Goal: Task Accomplishment & Management: Complete application form

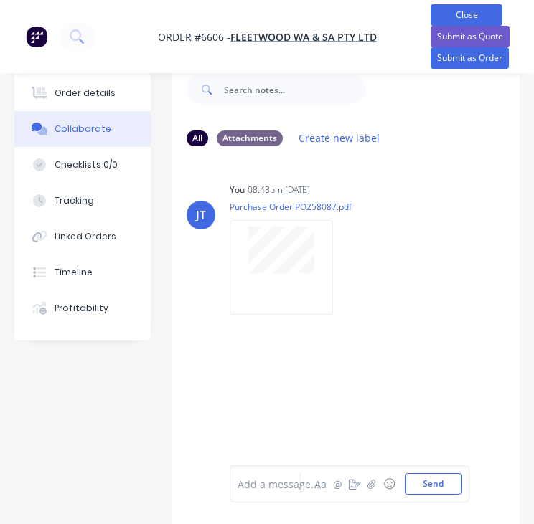
click at [442, 11] on button "Close" at bounding box center [466, 15] width 72 height 22
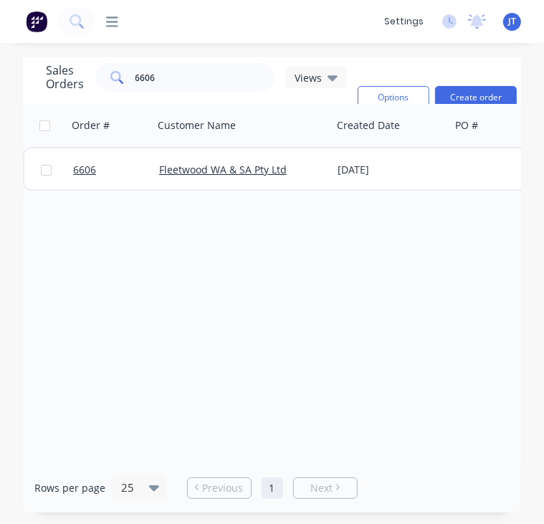
click at [109, 305] on div "Order # Customer Name Created Date PO # Accounting Order # Total ($) Created By…" at bounding box center [272, 283] width 498 height 359
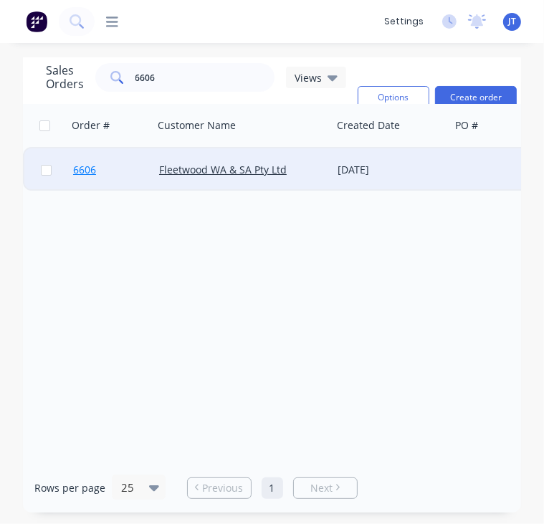
click at [91, 174] on span "6606" at bounding box center [84, 170] width 23 height 14
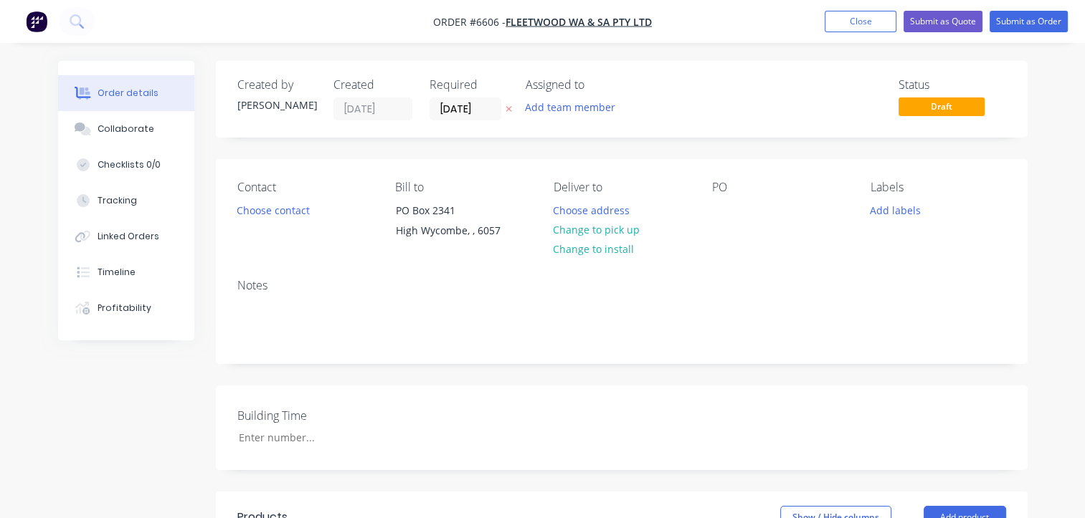
click at [376, 388] on div "Building Time" at bounding box center [622, 428] width 812 height 85
click at [533, 206] on div at bounding box center [723, 210] width 23 height 21
click at [533, 292] on div "Notes" at bounding box center [621, 286] width 769 height 14
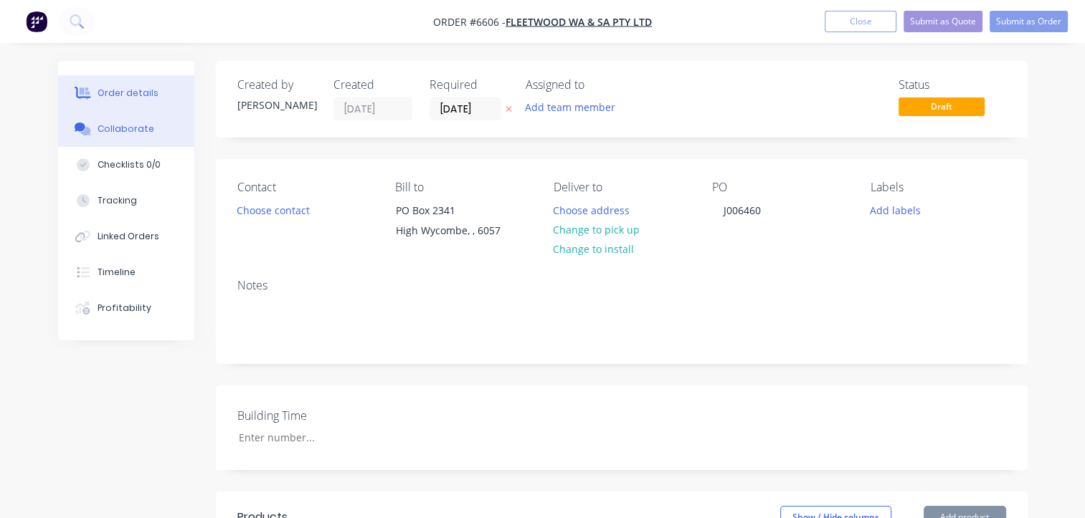
click at [126, 128] on div "Collaborate" at bounding box center [126, 129] width 57 height 13
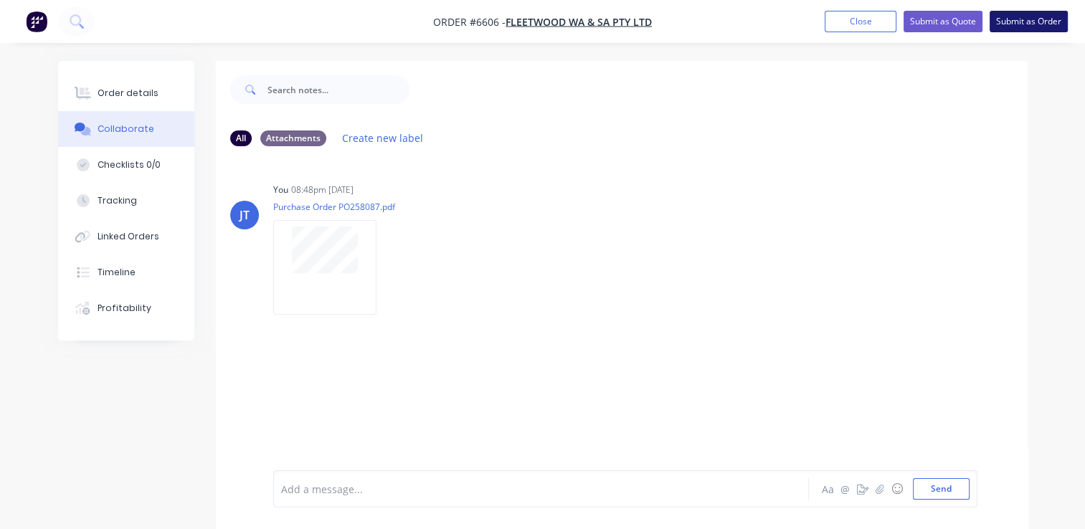
click at [533, 24] on button "Submit as Order" at bounding box center [1029, 22] width 78 height 22
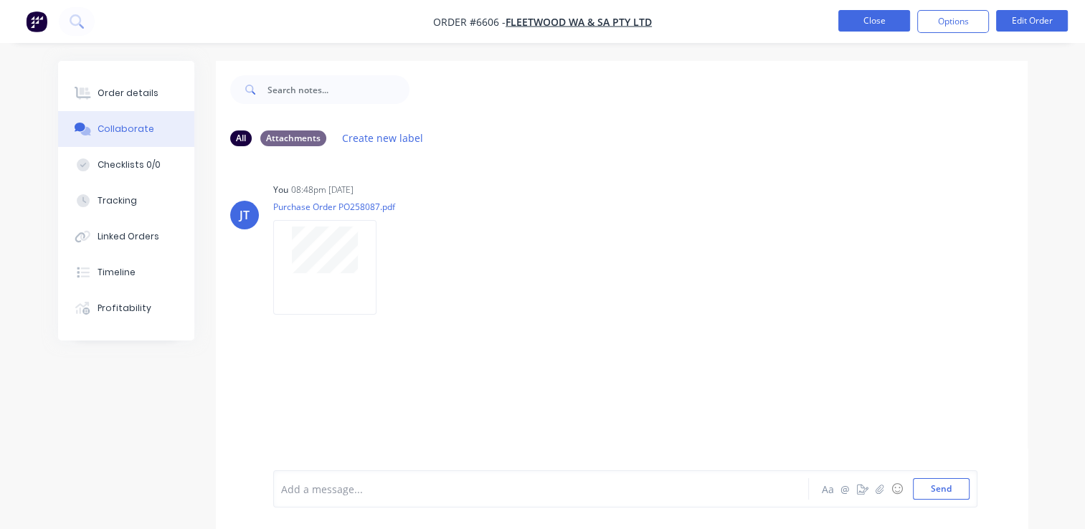
click at [533, 22] on button "Close" at bounding box center [874, 21] width 72 height 22
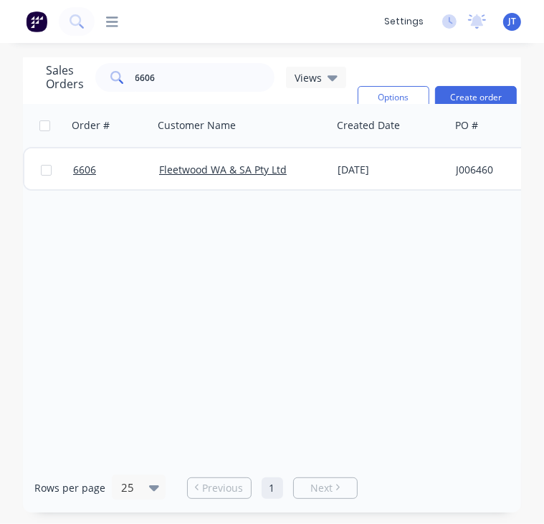
click at [373, 315] on div "Order # Customer Name Created Date PO # Accounting Order # Total ($) Created By…" at bounding box center [272, 283] width 498 height 359
click at [179, 69] on input "6606" at bounding box center [206, 77] width 140 height 29
type input "6"
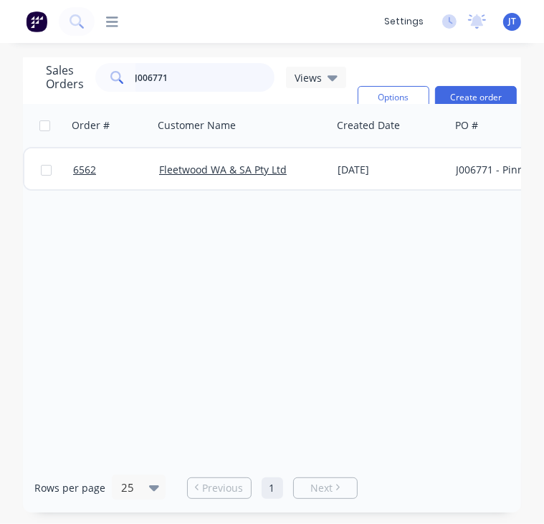
click at [189, 71] on input "J006771" at bounding box center [206, 77] width 140 height 29
click at [176, 78] on input "J006772" at bounding box center [206, 77] width 140 height 29
drag, startPoint x: 173, startPoint y: 73, endPoint x: 175, endPoint y: 80, distance: 7.5
click at [174, 76] on input "J006773" at bounding box center [206, 77] width 140 height 29
click at [186, 80] on input "J006775" at bounding box center [206, 77] width 140 height 29
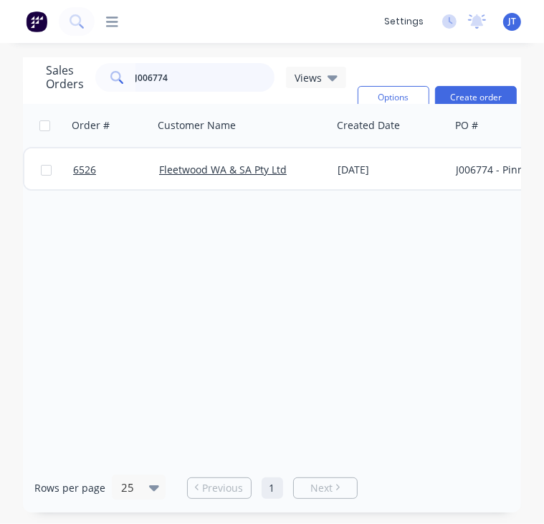
click at [195, 74] on input "J006774" at bounding box center [206, 77] width 140 height 29
click at [184, 77] on input "J006776" at bounding box center [206, 77] width 140 height 29
type input "J006765"
